Goal: Understand process/instructions: Learn how to perform a task or action

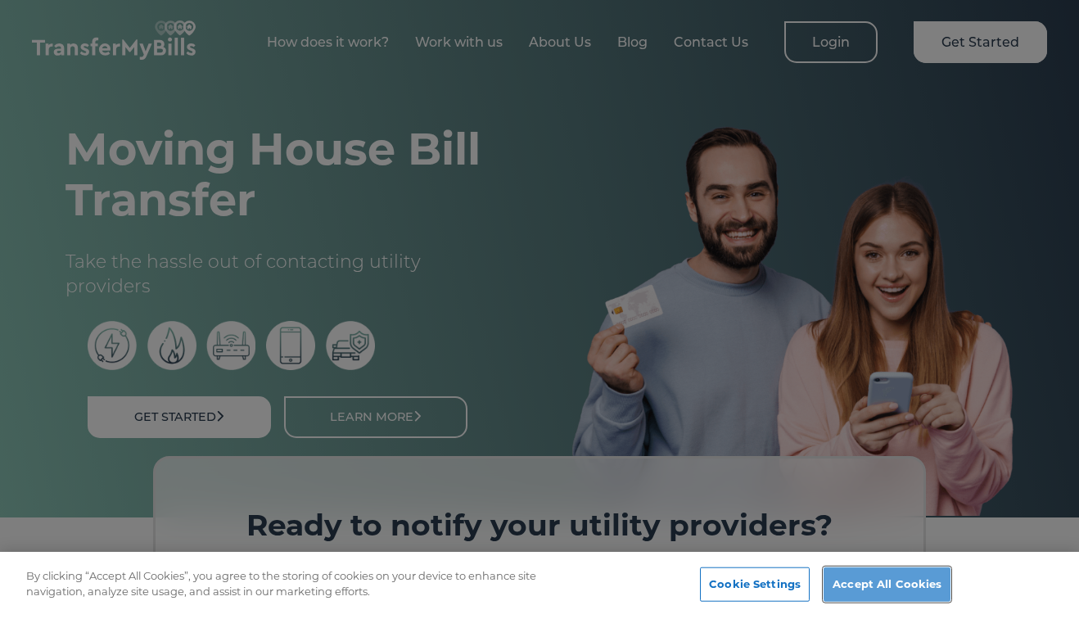
click at [882, 579] on button "Accept All Cookies" at bounding box center [887, 584] width 127 height 34
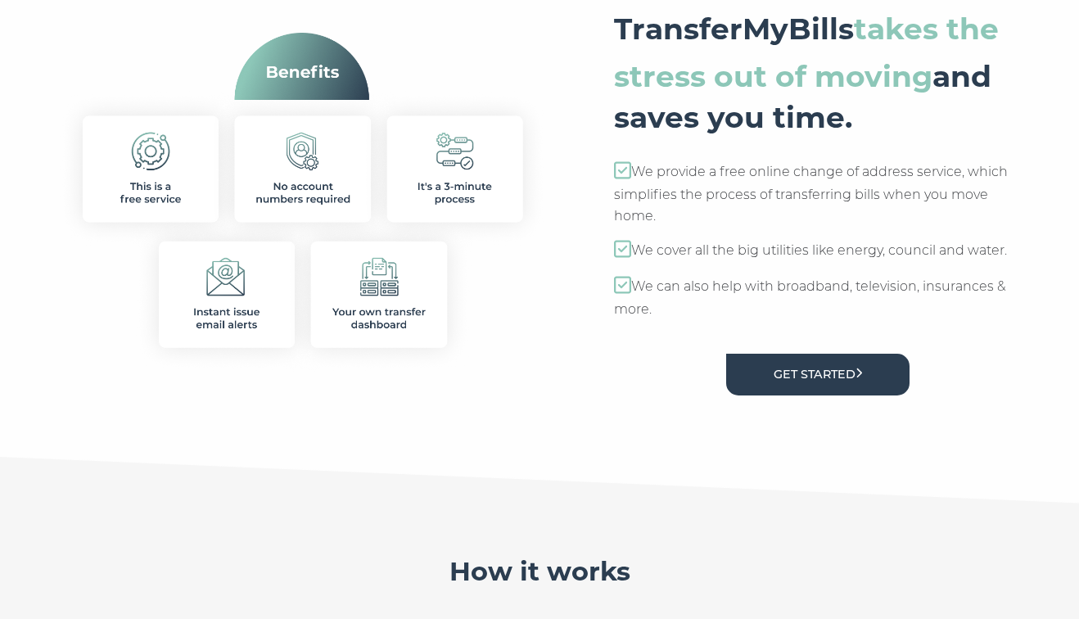
scroll to position [925, 0]
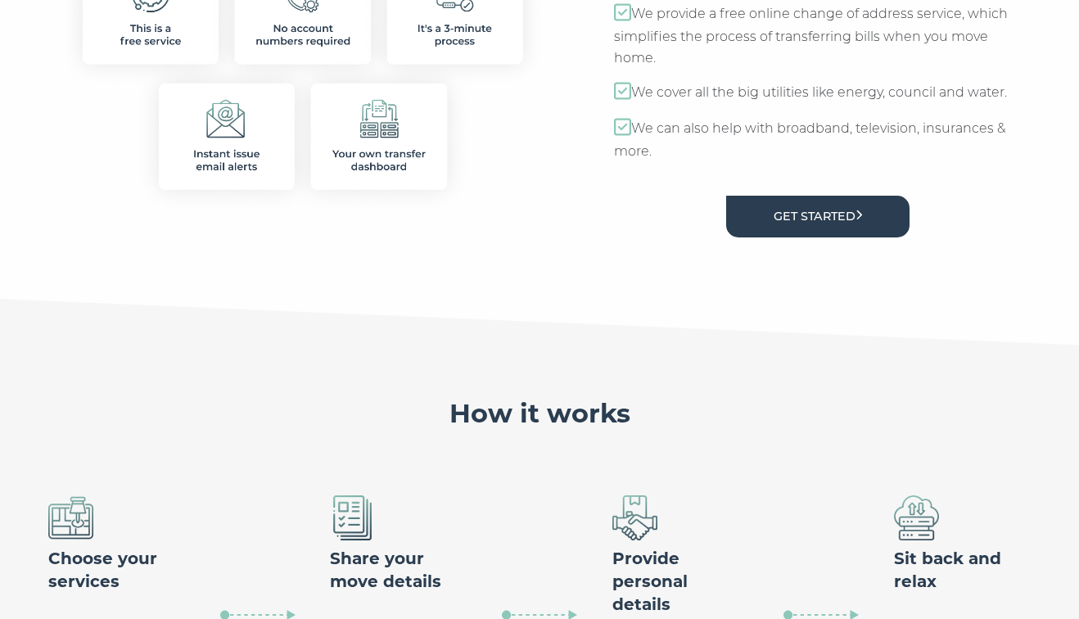
click at [745, 237] on div "TransferMyBills takes the stress out of moving and saves you time. We provide a…" at bounding box center [817, 48] width 473 height 403
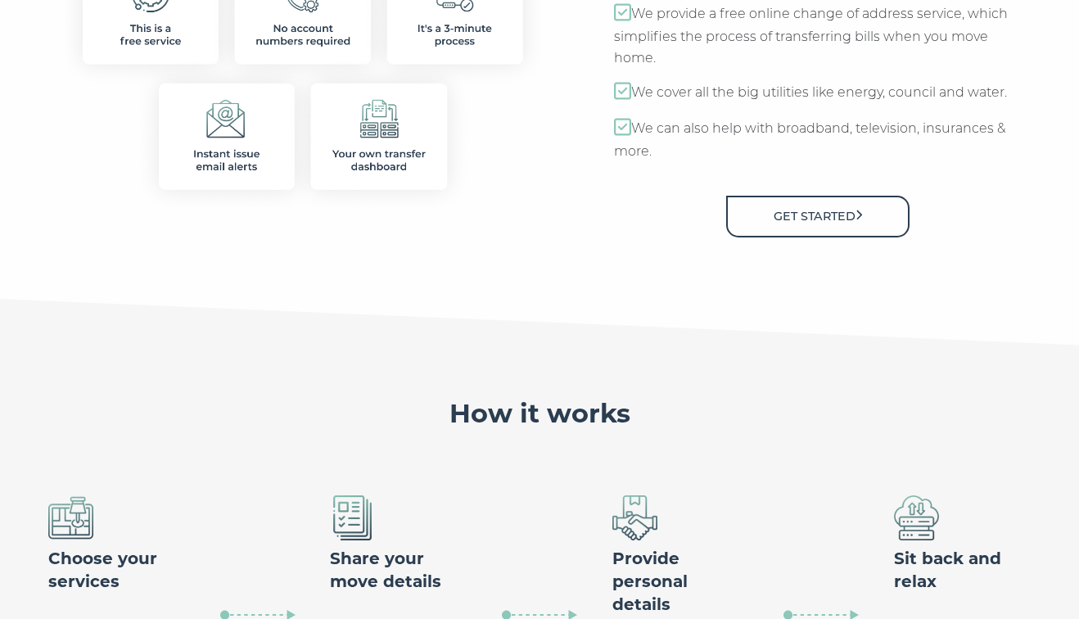
click at [758, 223] on link "Get Started" at bounding box center [817, 217] width 183 height 42
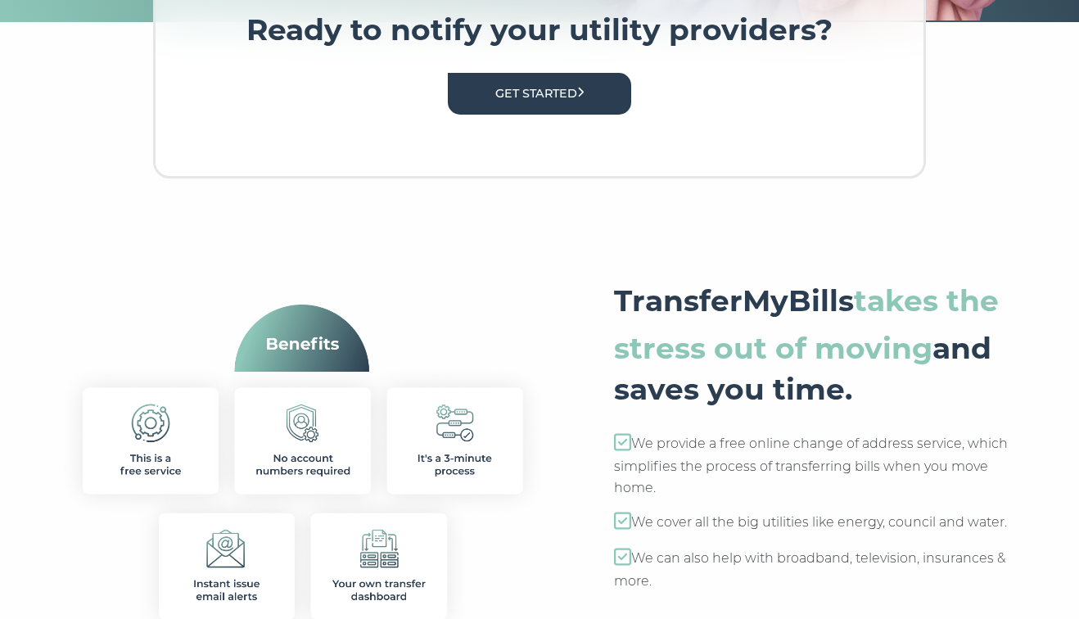
scroll to position [0, 0]
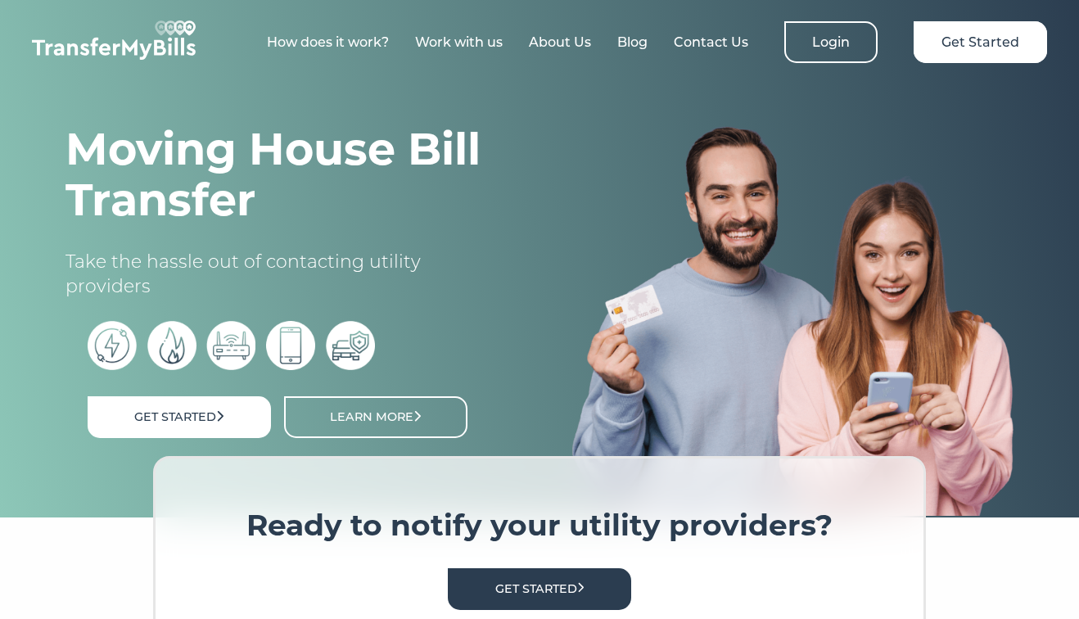
click at [371, 34] on link "How does it work?" at bounding box center [328, 42] width 122 height 16
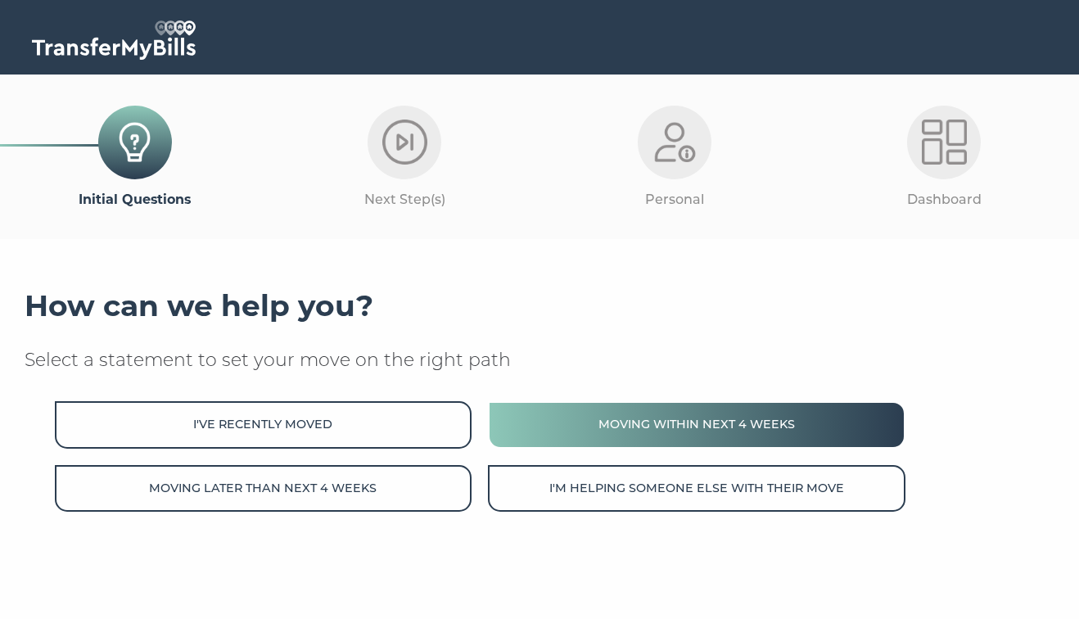
click at [632, 414] on button "Moving within next 4 weeks" at bounding box center [696, 424] width 417 height 47
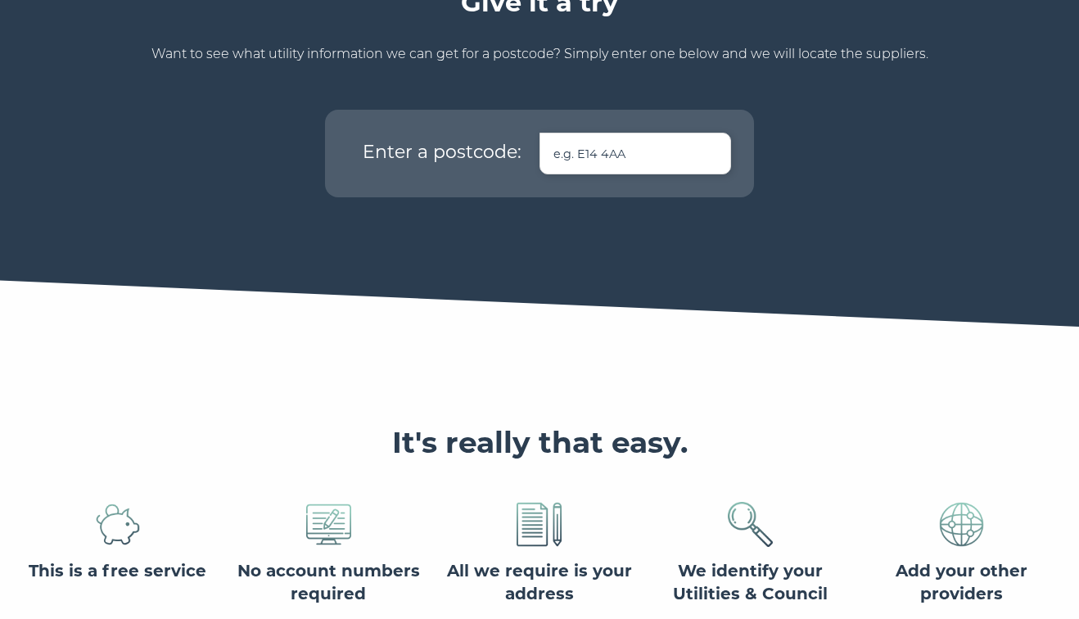
scroll to position [1205, 0]
